Goal: Check status: Check status

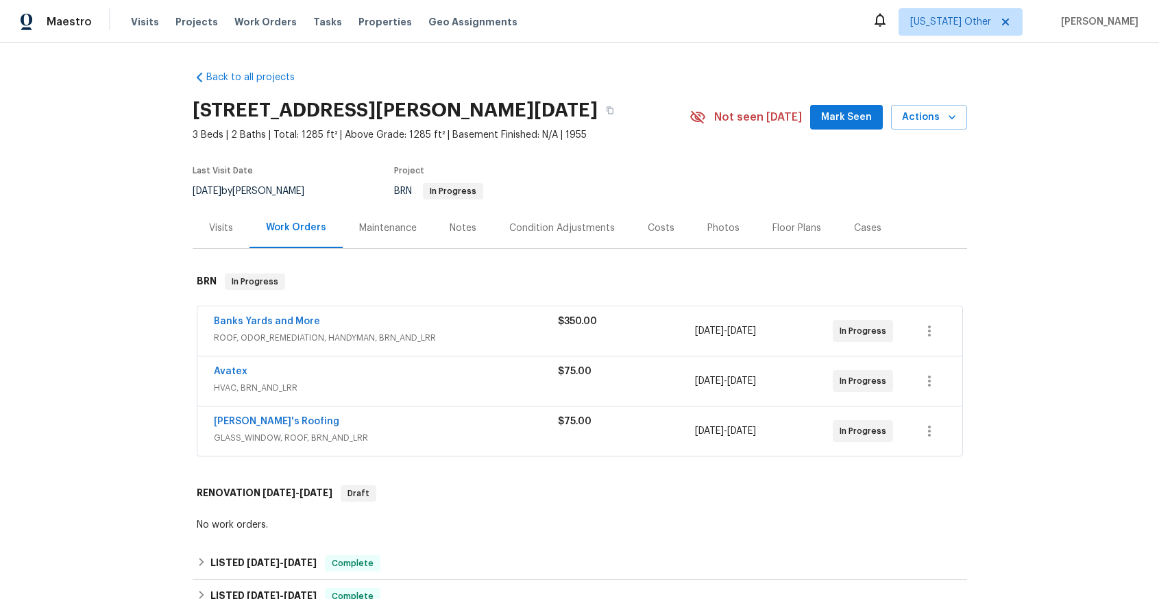
click at [312, 338] on span "ROOF, ODOR_REMEDIATION, HANDYMAN, BRN_AND_LRR" at bounding box center [386, 338] width 344 height 14
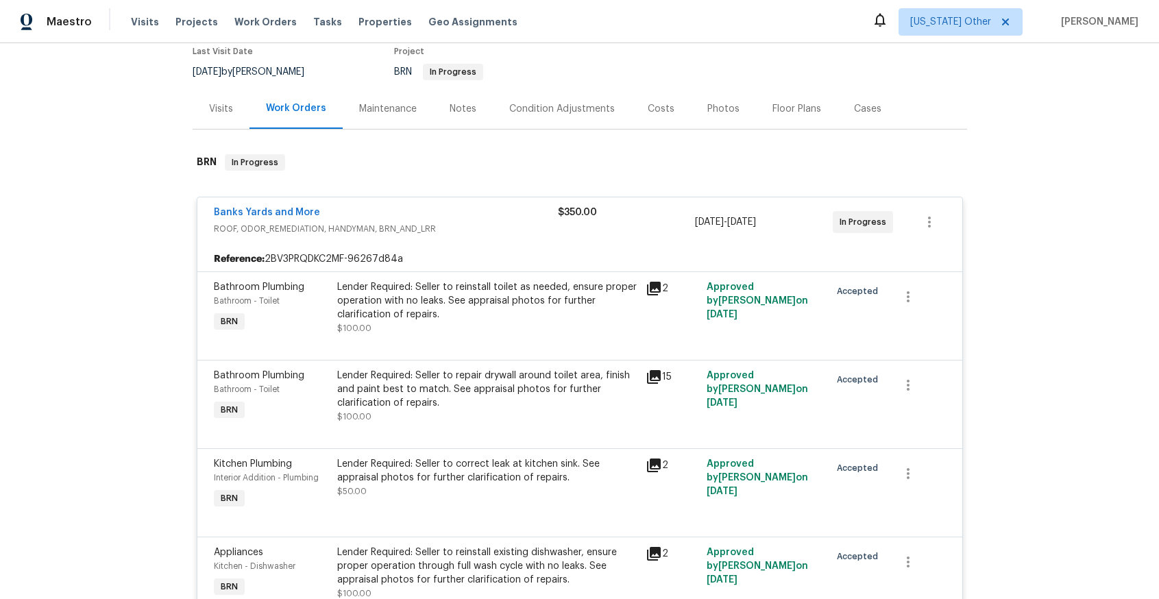
scroll to position [120, 0]
click at [647, 290] on icon at bounding box center [653, 288] width 16 height 16
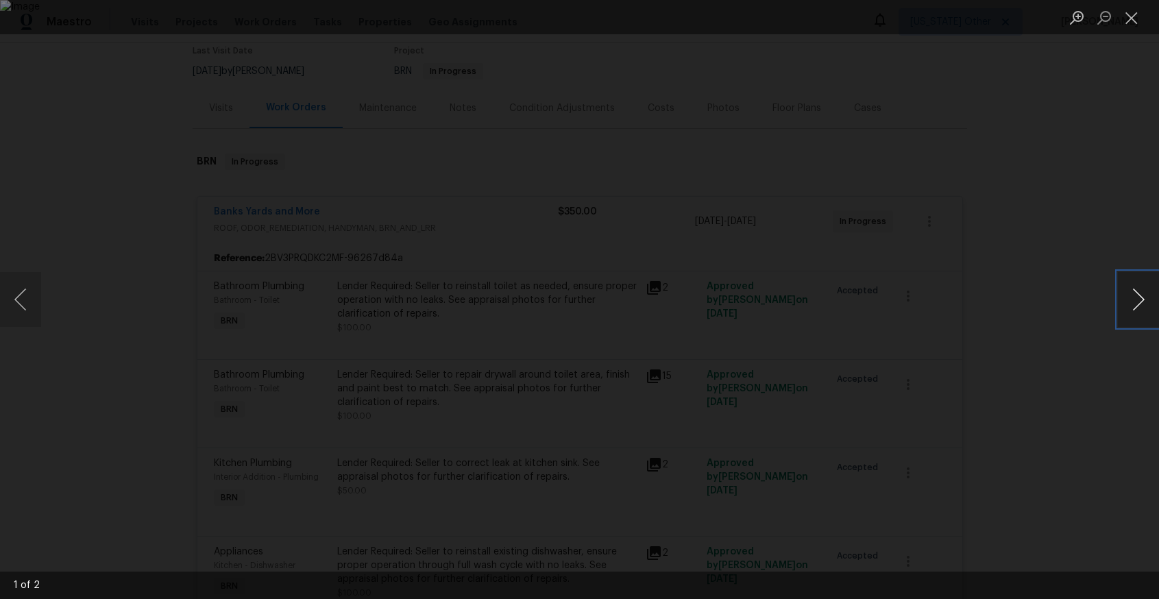
click at [1131, 306] on button "Next image" at bounding box center [1138, 299] width 41 height 55
click at [1127, 24] on button "Close lightbox" at bounding box center [1131, 17] width 27 height 24
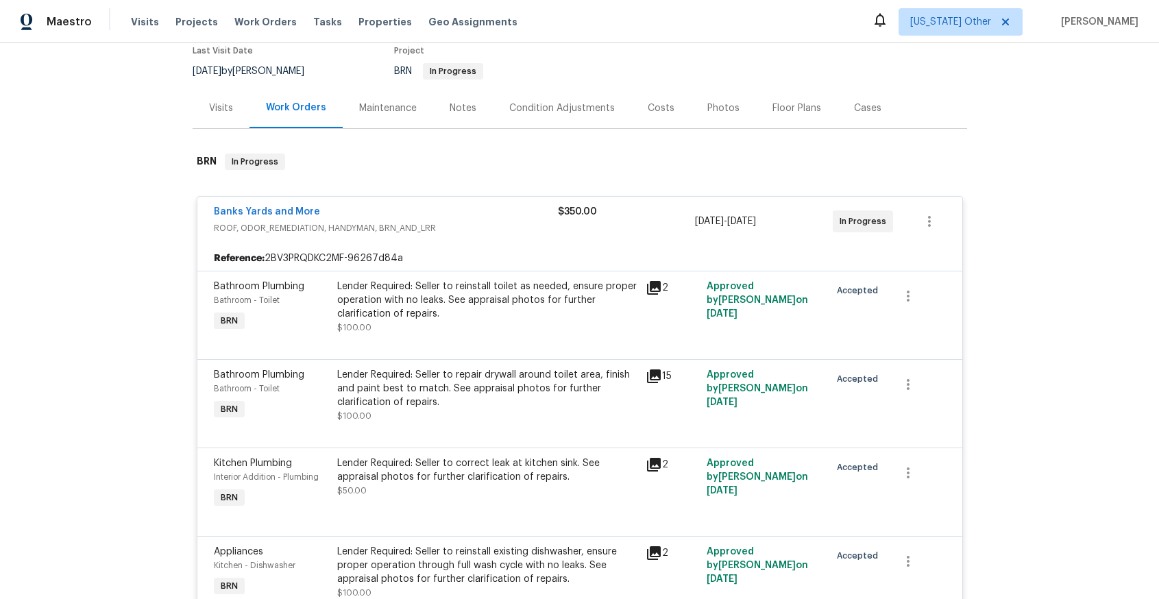
click at [647, 380] on icon at bounding box center [654, 376] width 14 height 14
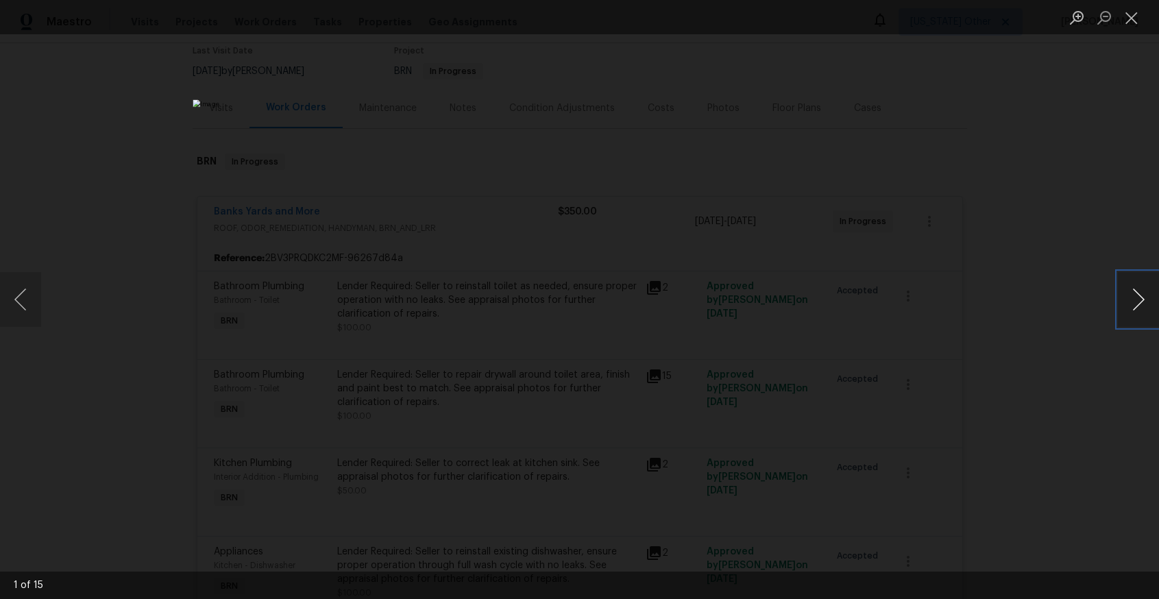
click at [1136, 306] on button "Next image" at bounding box center [1138, 299] width 41 height 55
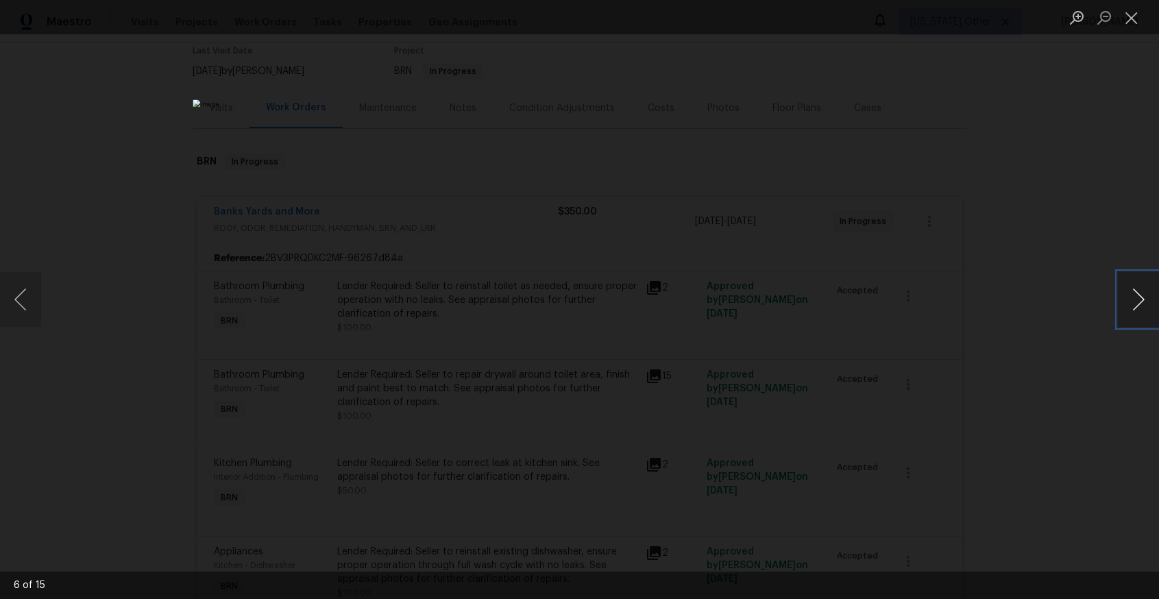
click at [1136, 306] on button "Next image" at bounding box center [1138, 299] width 41 height 55
